Goal: Task Accomplishment & Management: Use online tool/utility

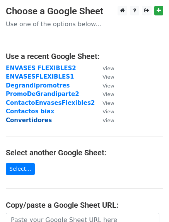
click at [24, 121] on strong "Convertidores" at bounding box center [29, 120] width 46 height 7
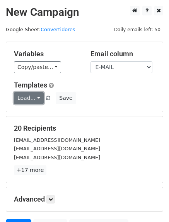
click at [38, 96] on link "Load..." at bounding box center [29, 98] width 30 height 12
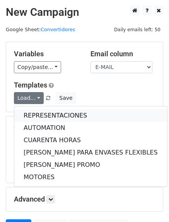
click at [29, 115] on link "REPRESENTACIONES" at bounding box center [90, 116] width 152 height 12
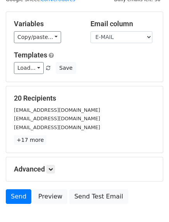
scroll to position [39, 0]
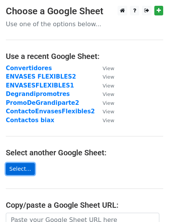
click at [12, 167] on link "Select..." at bounding box center [20, 169] width 29 height 12
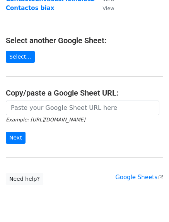
scroll to position [116, 0]
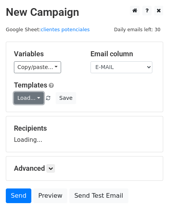
click at [31, 97] on link "Load..." at bounding box center [29, 98] width 30 height 12
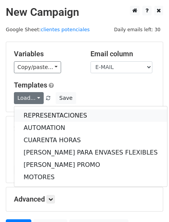
click at [35, 112] on link "REPRESENTACIONES" at bounding box center [90, 116] width 152 height 12
